Goal: Information Seeking & Learning: Find specific fact

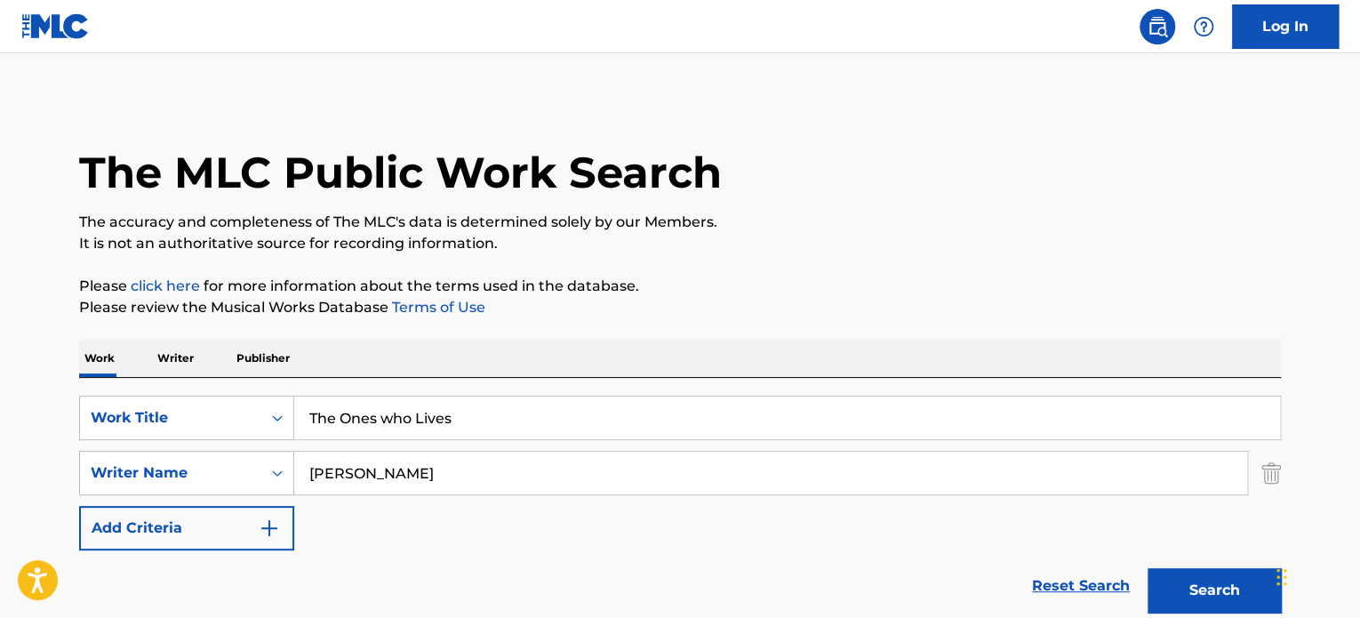
drag, startPoint x: 225, startPoint y: 421, endPoint x: 7, endPoint y: 419, distance: 217.8
drag, startPoint x: 444, startPoint y: 503, endPoint x: 444, endPoint y: 479, distance: 24.0
click at [444, 500] on div "SearchWithCriteria9878efc7-39ef-40af-a542-1877fa2544ff Work Title The Ones who …" at bounding box center [680, 473] width 1202 height 155
click at [444, 479] on input "Ewing" at bounding box center [770, 473] width 953 height 43
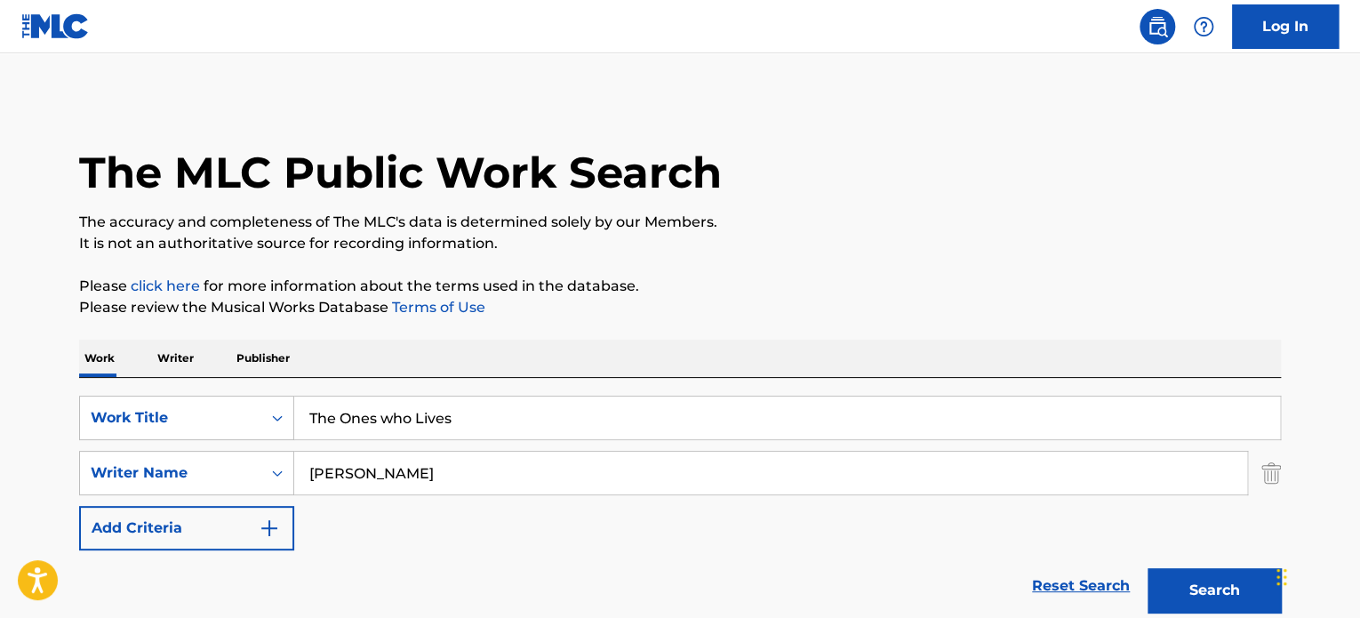
click at [444, 479] on input "Ewing" at bounding box center [770, 473] width 953 height 43
paste input "Hebestreit"
type input "Hebestreit"
click at [502, 433] on input "The Ones who Lives" at bounding box center [787, 417] width 986 height 43
type input "banzai"
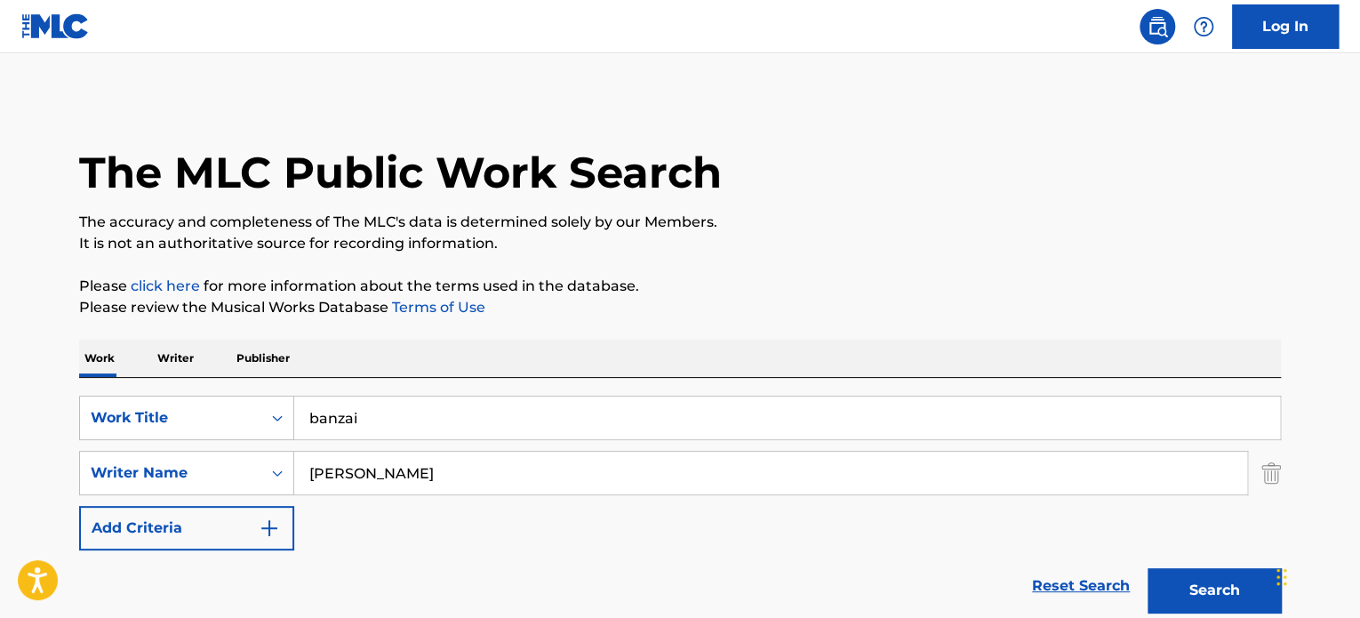
click at [805, 305] on p "Please review the Musical Works Database Terms of Use" at bounding box center [680, 307] width 1202 height 21
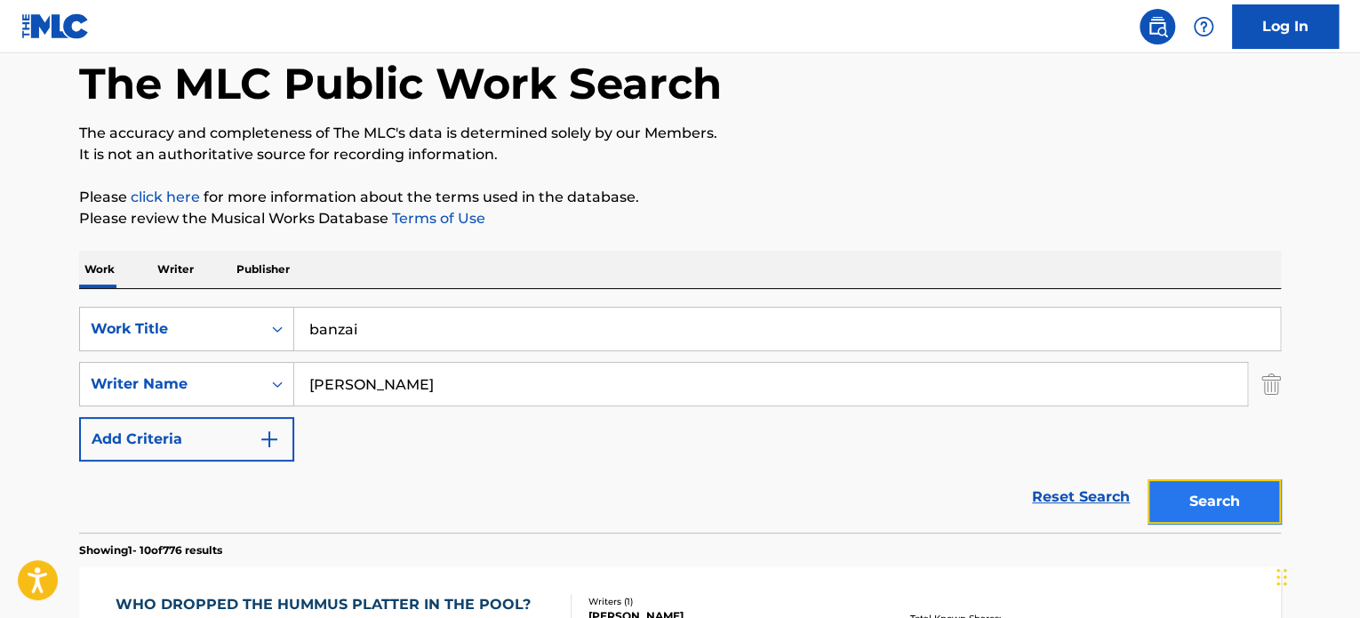
click at [1211, 515] on button "Search" at bounding box center [1213, 501] width 133 height 44
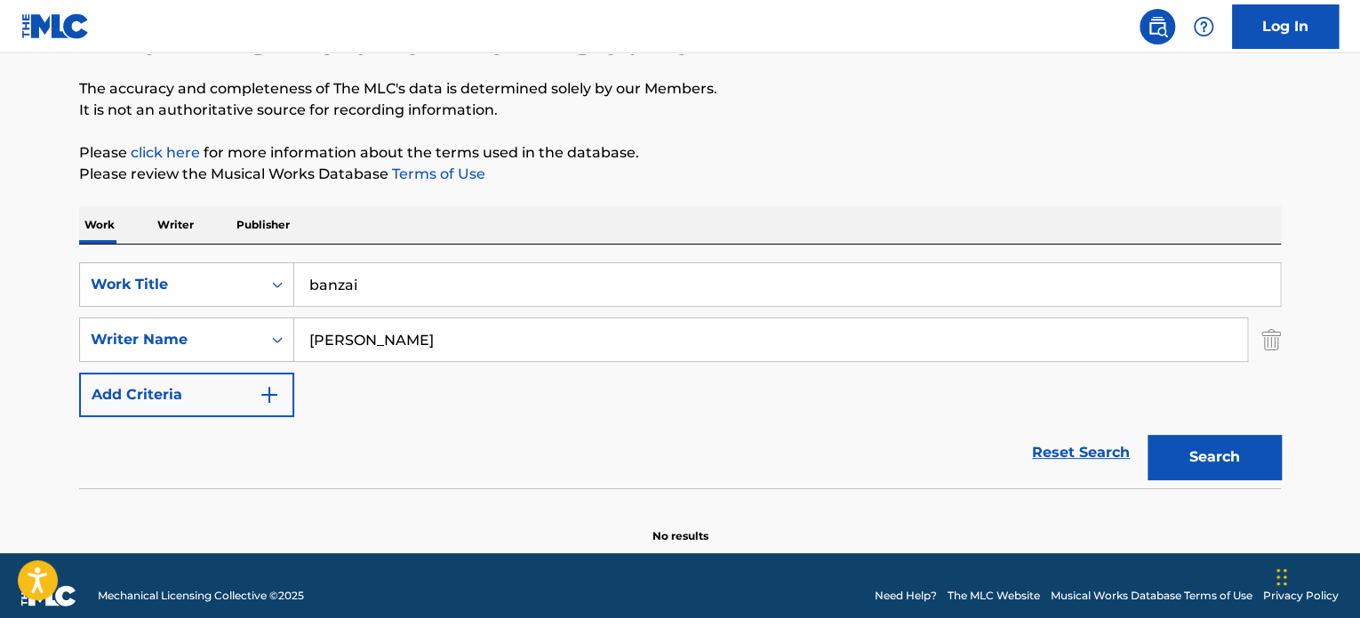
scroll to position [153, 0]
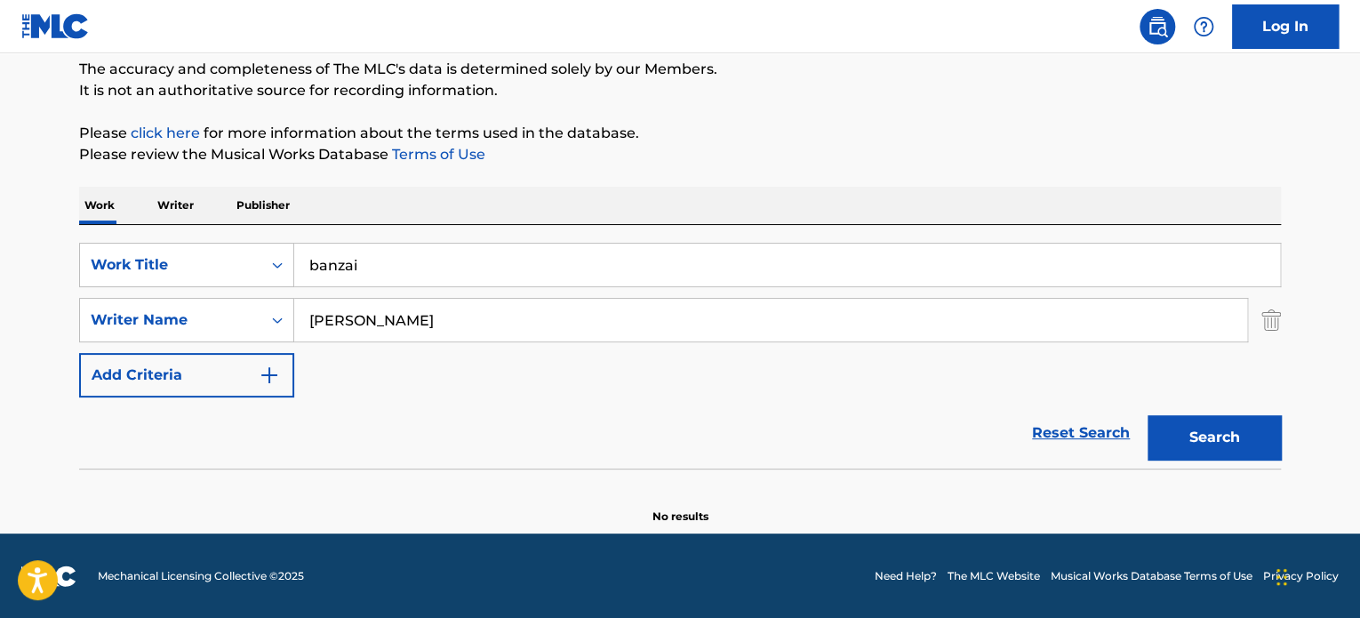
click at [478, 262] on input "banzai" at bounding box center [787, 265] width 986 height 43
click at [373, 312] on input "Hebestreit" at bounding box center [770, 320] width 953 height 43
paste input "Boddicker"
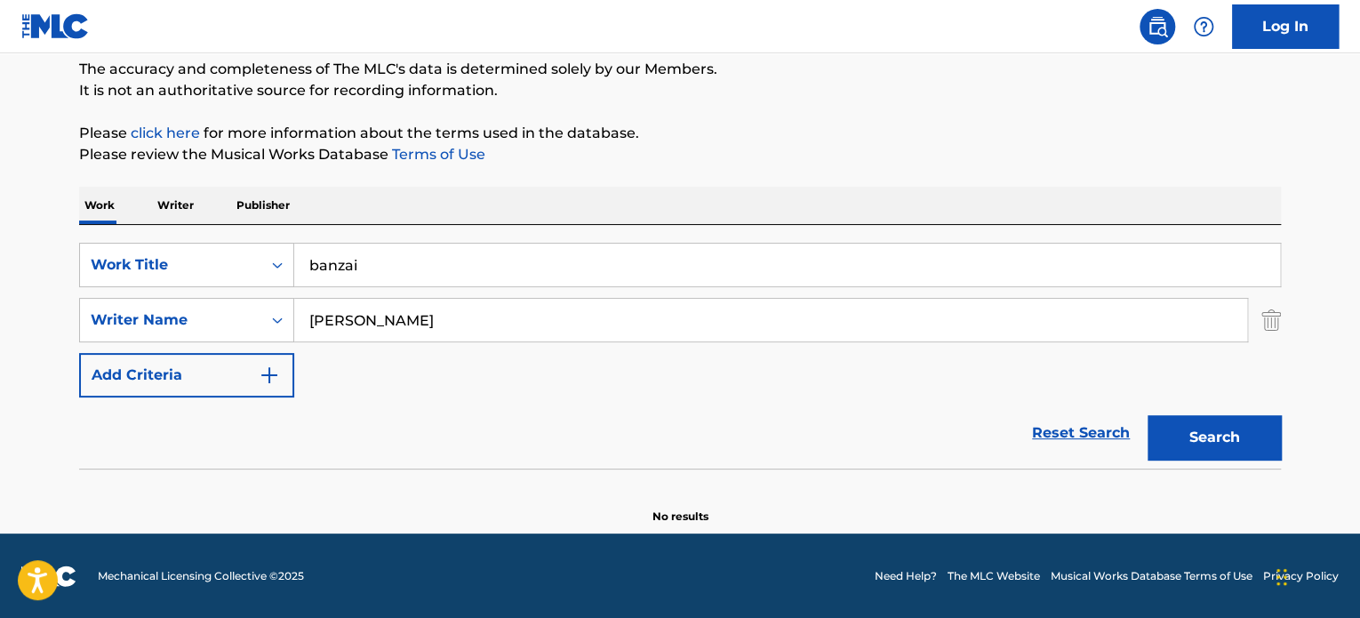
type input "Boddicker"
click at [1237, 408] on div "Search" at bounding box center [1210, 432] width 142 height 71
click at [1223, 420] on button "Search" at bounding box center [1213, 437] width 133 height 44
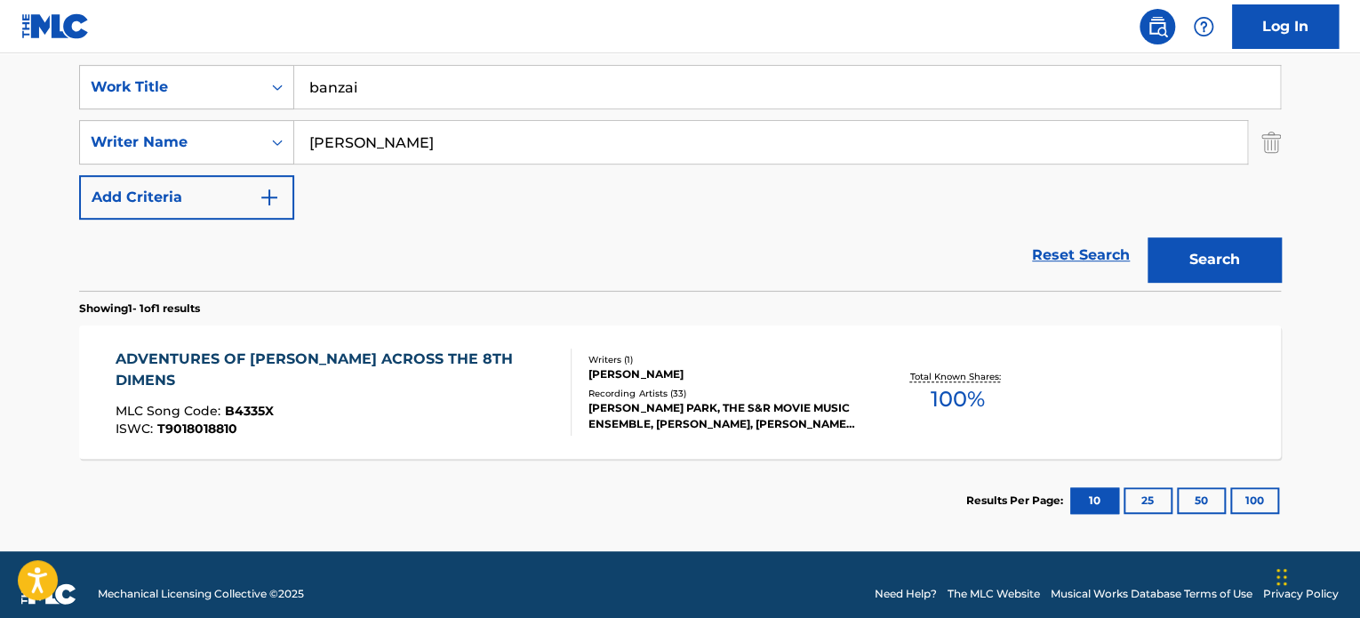
scroll to position [348, 0]
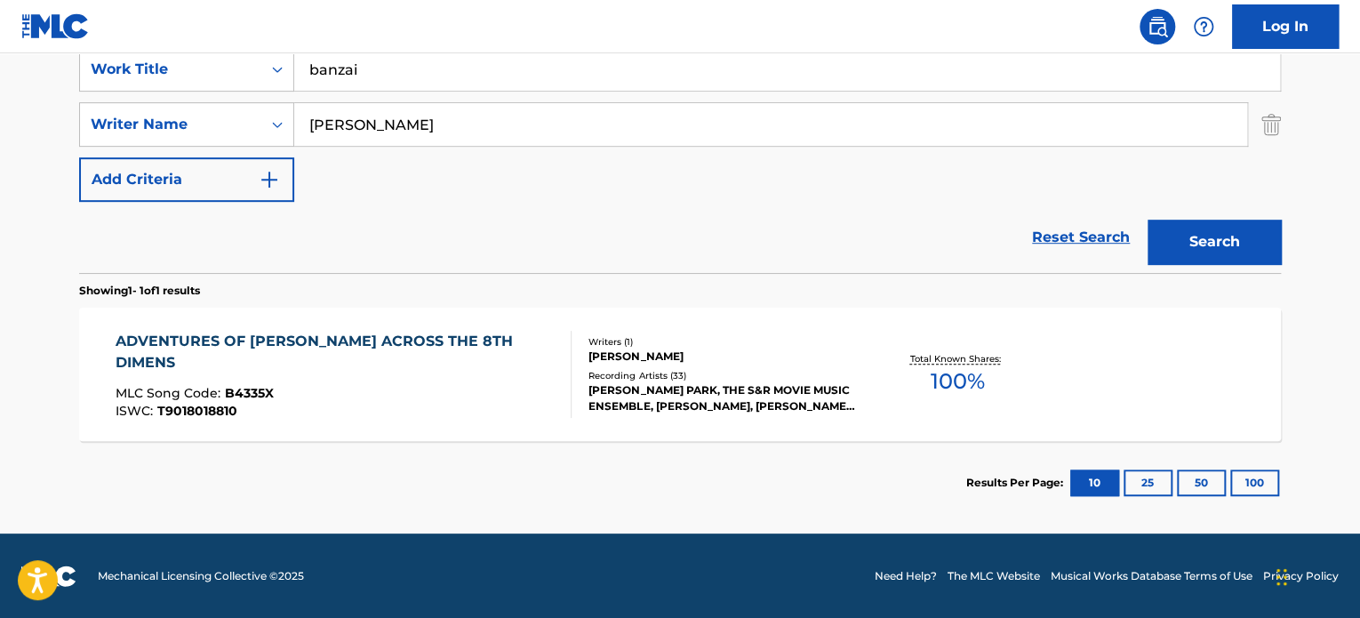
click at [383, 76] on input "banzai" at bounding box center [787, 69] width 986 height 43
paste input "Mad Max: Beyond Thunderdome"
type input "Mad Max: Beyond Thunderdome"
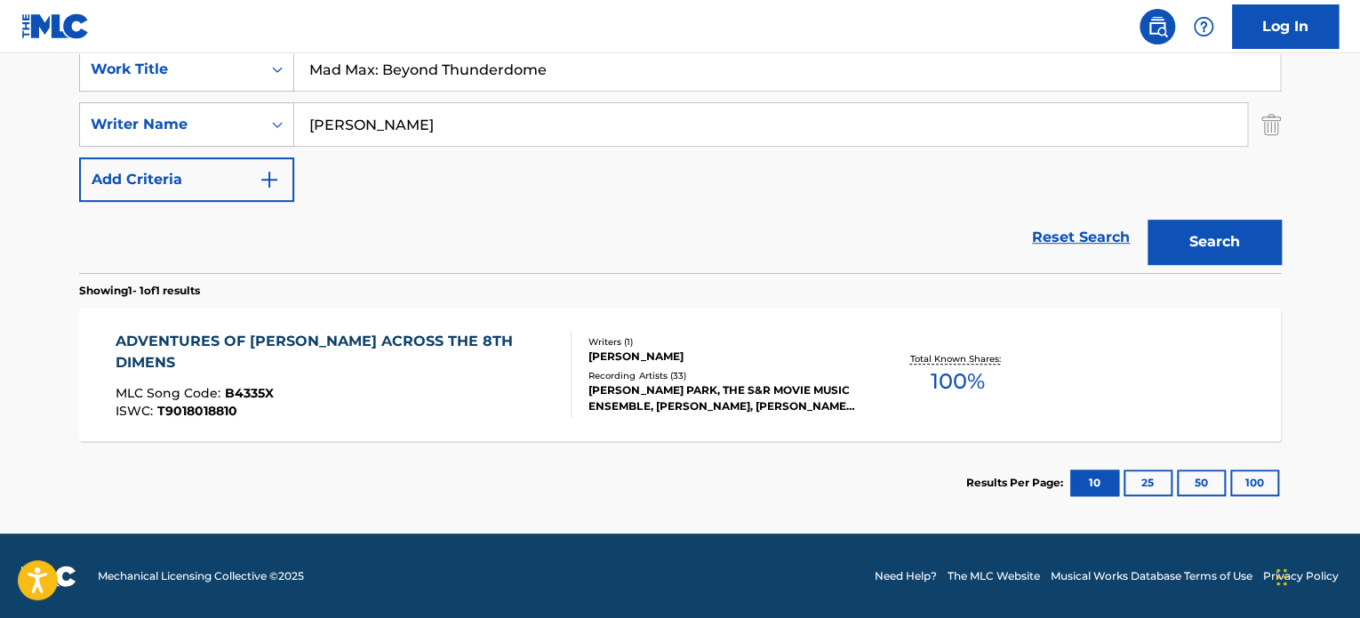
click at [476, 140] on input "Boddicker" at bounding box center [770, 124] width 953 height 43
type input "jarre"
click at [1147, 220] on button "Search" at bounding box center [1213, 242] width 133 height 44
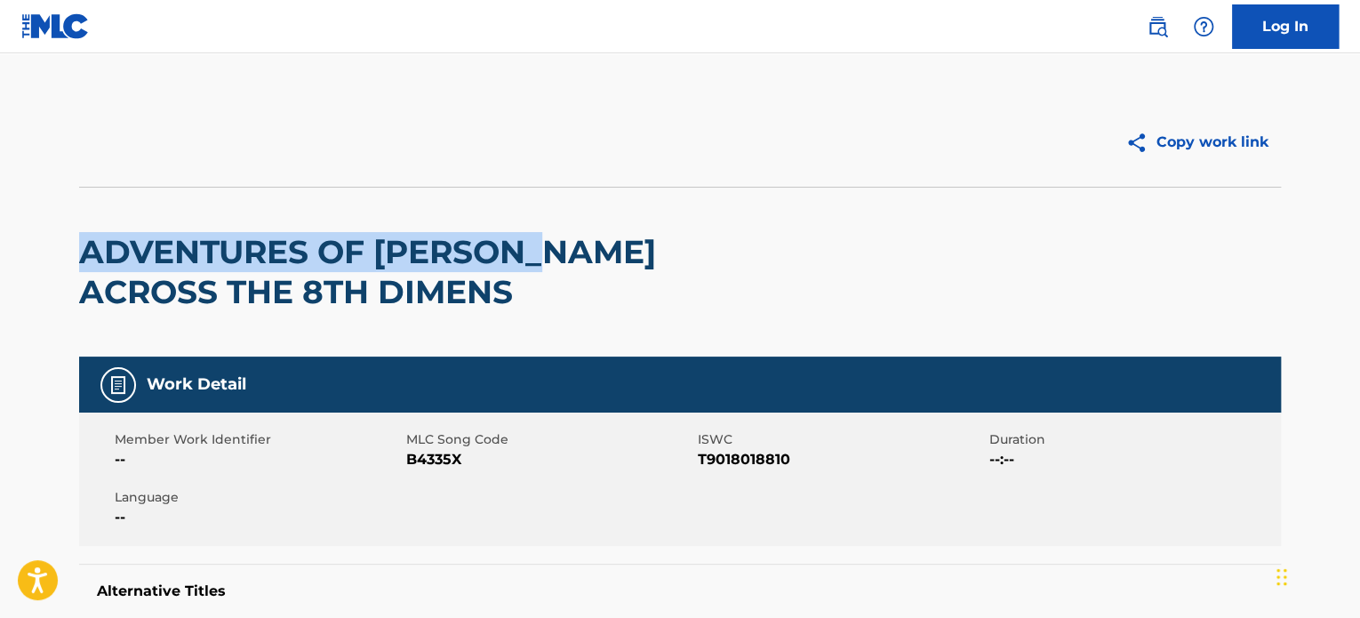
drag, startPoint x: 56, startPoint y: 234, endPoint x: 566, endPoint y: 223, distance: 510.3
copy h2 "ADVENTURES OF BUCKAROO"
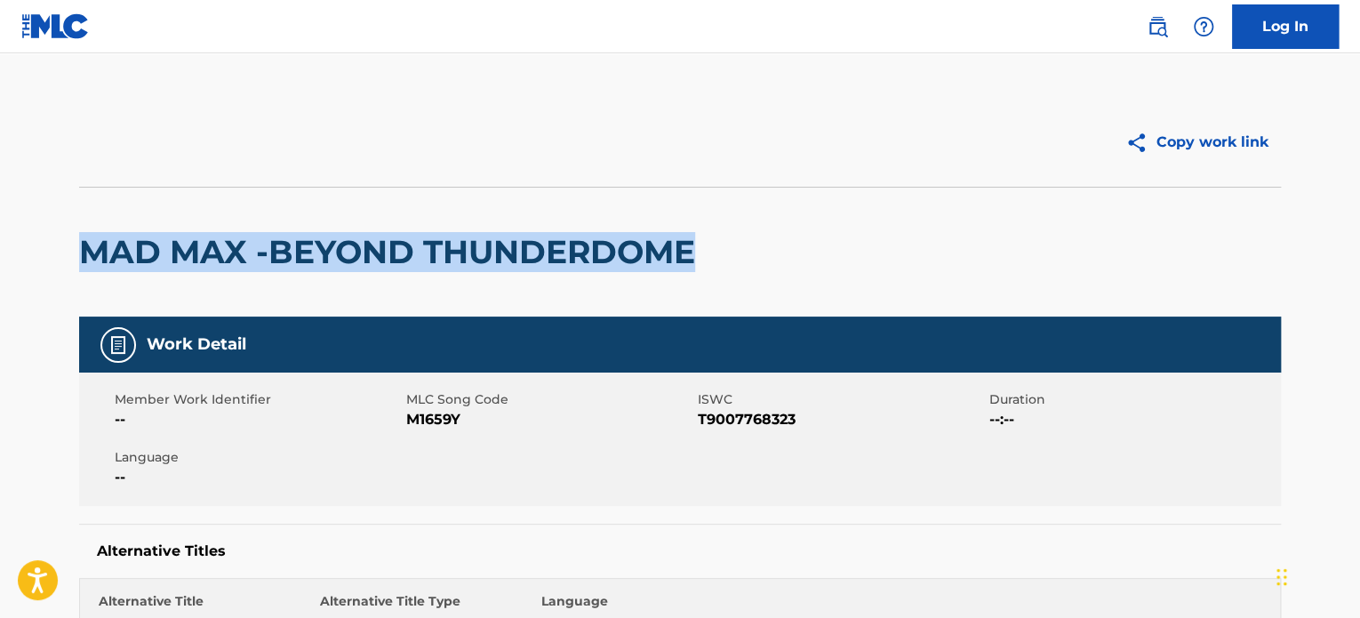
drag, startPoint x: 82, startPoint y: 251, endPoint x: 751, endPoint y: 251, distance: 669.3
click at [751, 251] on div "MAD MAX -BEYOND THUNDERDOME" at bounding box center [680, 252] width 1202 height 130
click at [213, 222] on div "MAD MAX -BEYOND THUNDERDOME" at bounding box center [391, 252] width 625 height 129
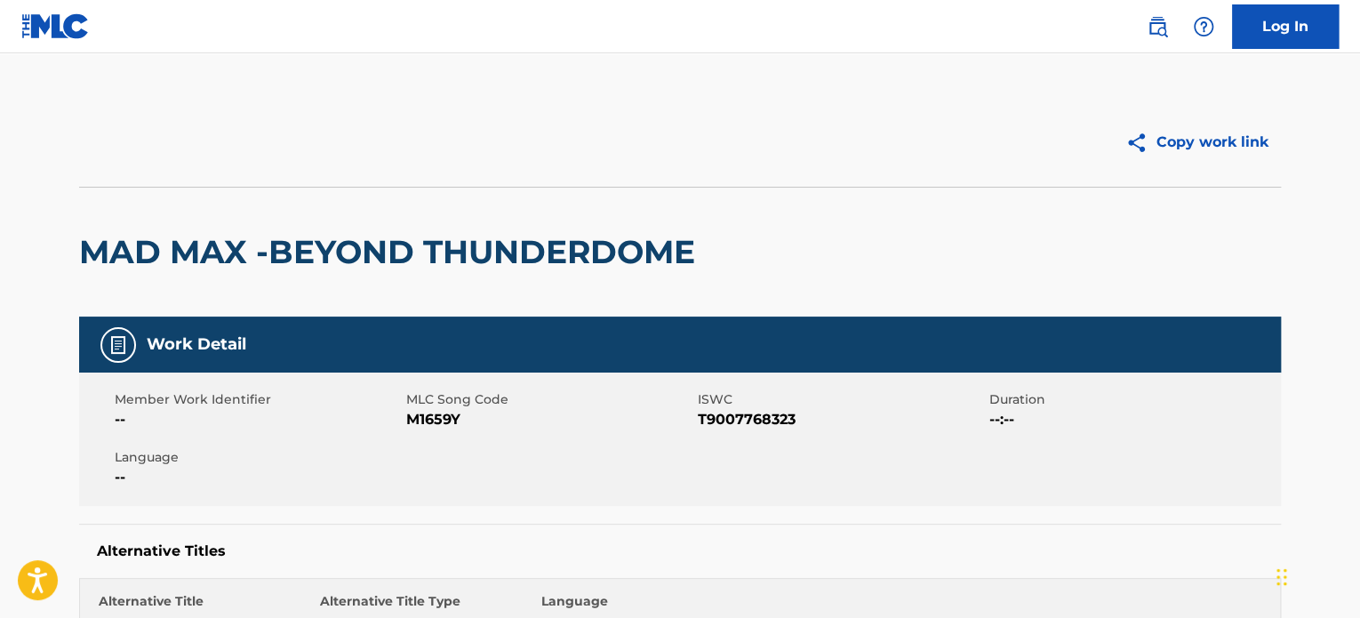
click at [299, 232] on h2 "MAD MAX -BEYOND THUNDERDOME" at bounding box center [391, 252] width 625 height 40
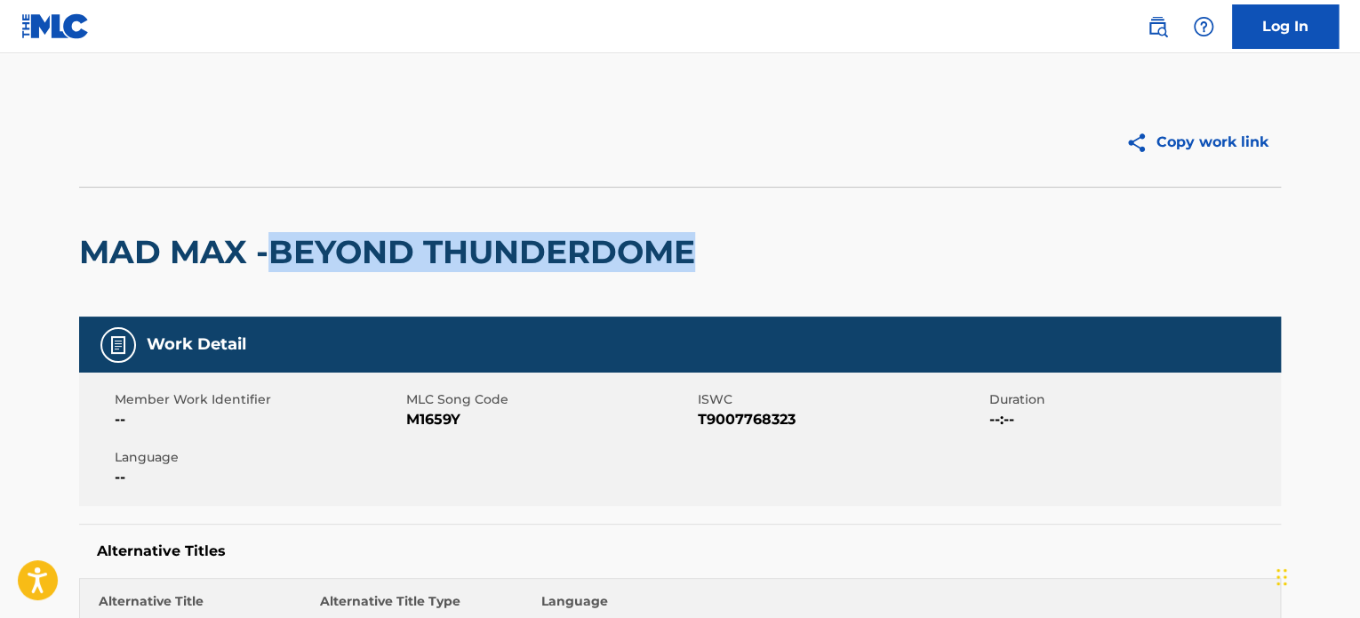
drag, startPoint x: 265, startPoint y: 243, endPoint x: 870, endPoint y: 255, distance: 605.4
click at [870, 255] on div "MAD MAX -BEYOND THUNDERDOME" at bounding box center [680, 252] width 1202 height 130
copy h2 "BEYOND THUNDERDOME"
